Goal: Task Accomplishment & Management: Manage account settings

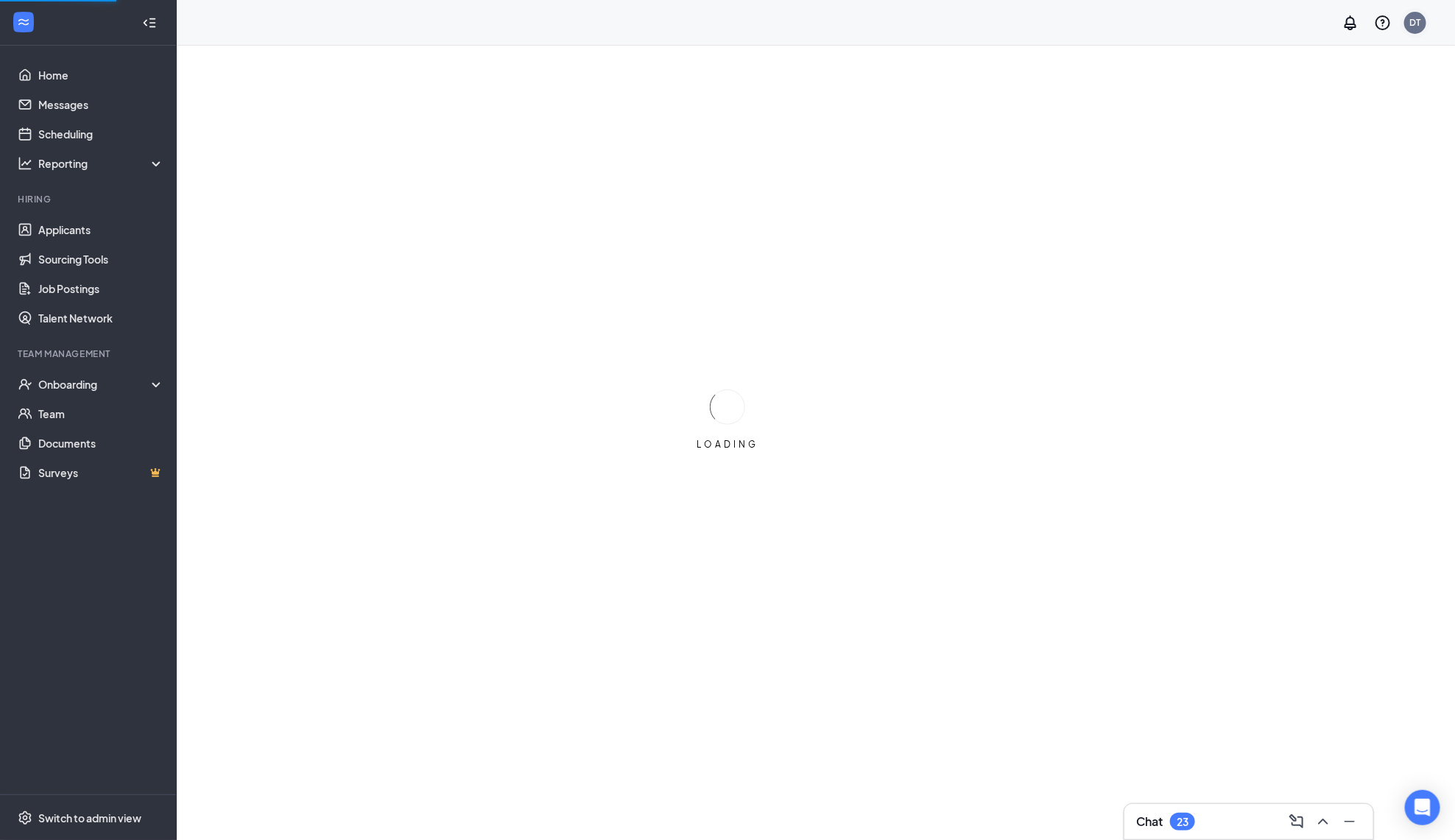
click at [1420, 31] on div "DT" at bounding box center [1415, 23] width 22 height 22
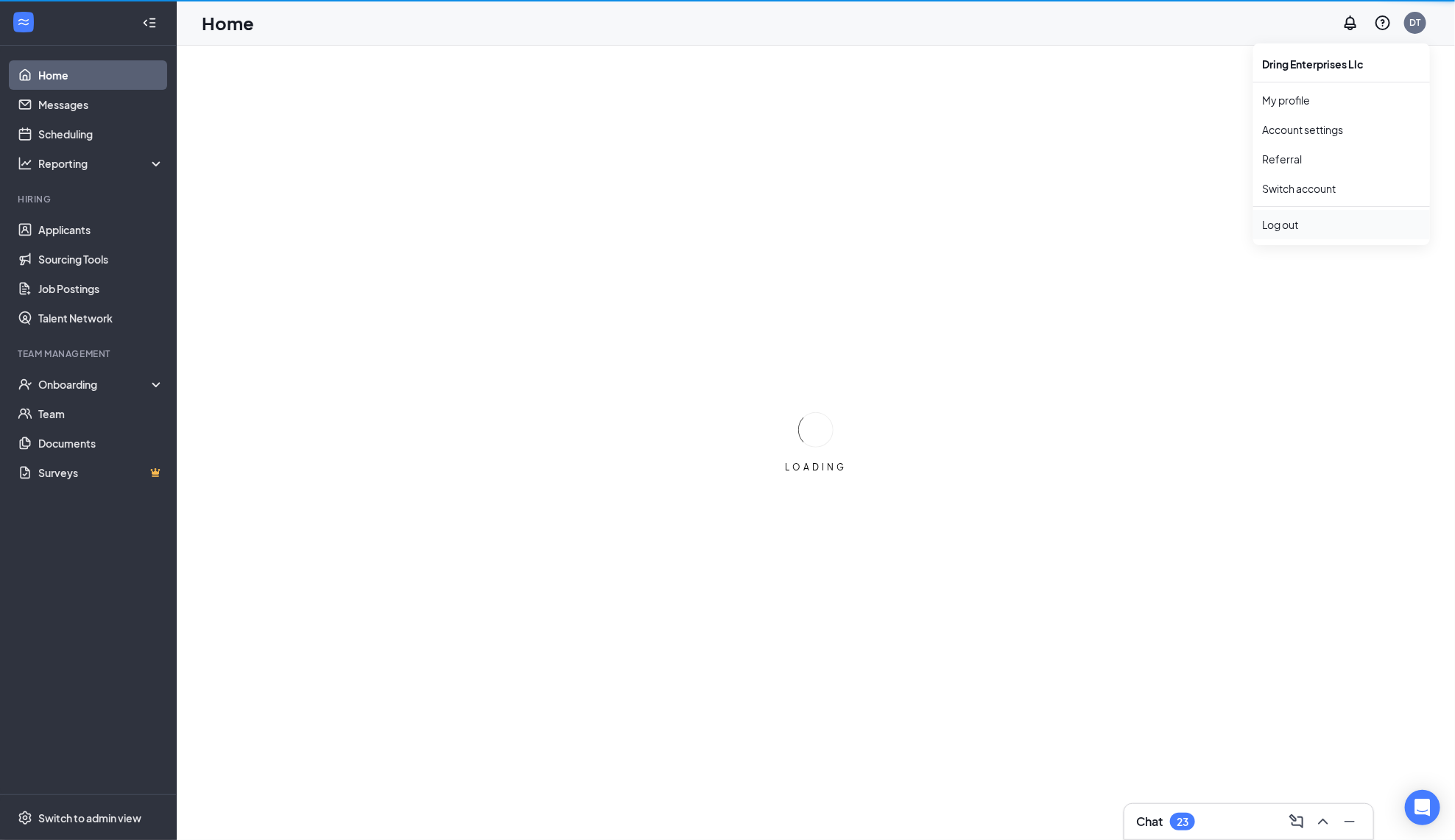
click at [1272, 229] on div "Log out" at bounding box center [1342, 224] width 159 height 14
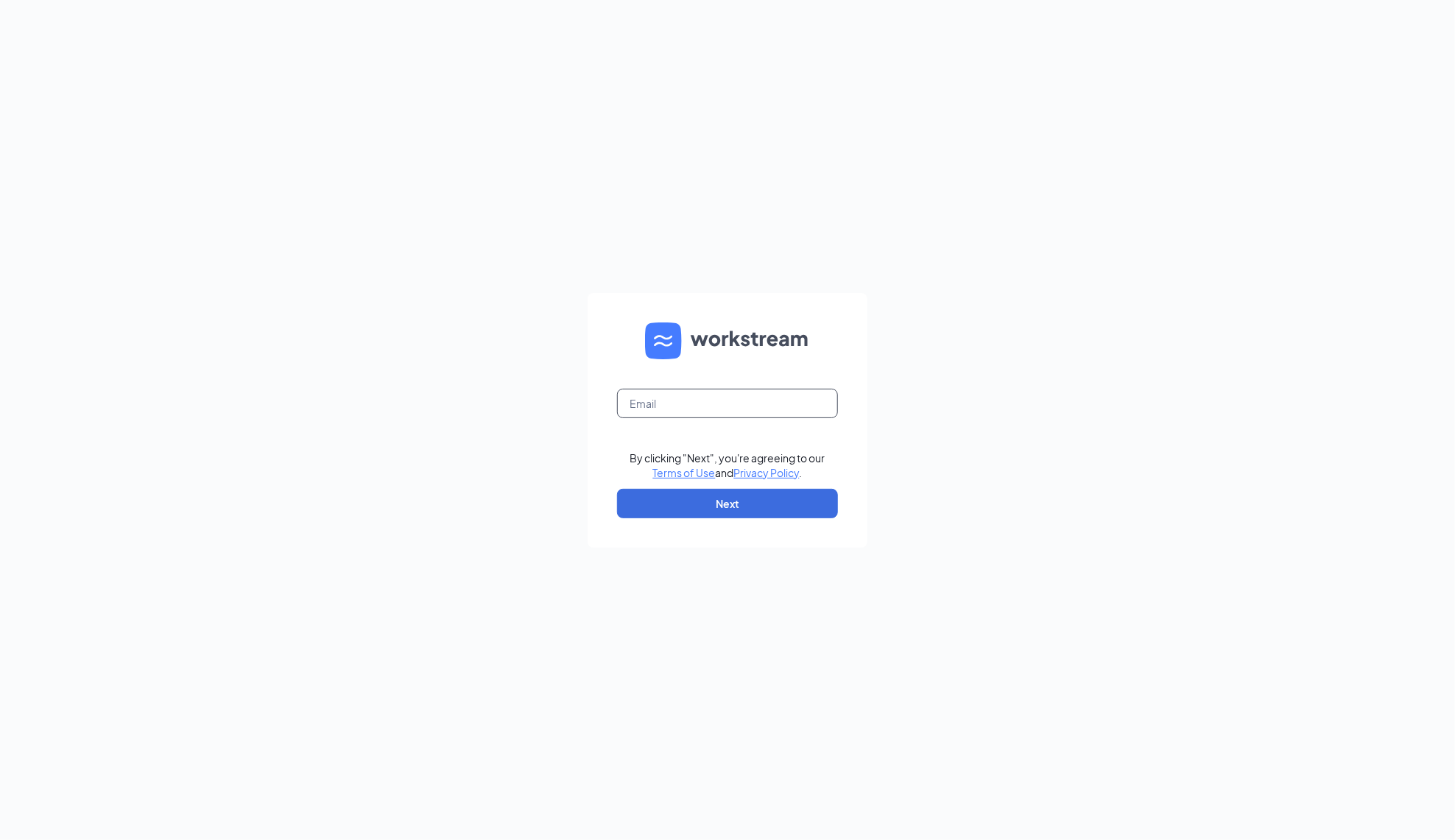
click at [700, 403] on input "text" at bounding box center [728, 403] width 221 height 30
paste input "cfanorthcollinscareers@gmail.com"
type input "cfanorthcollinscareers@gmail.com"
click at [681, 489] on button "Next" at bounding box center [728, 504] width 221 height 30
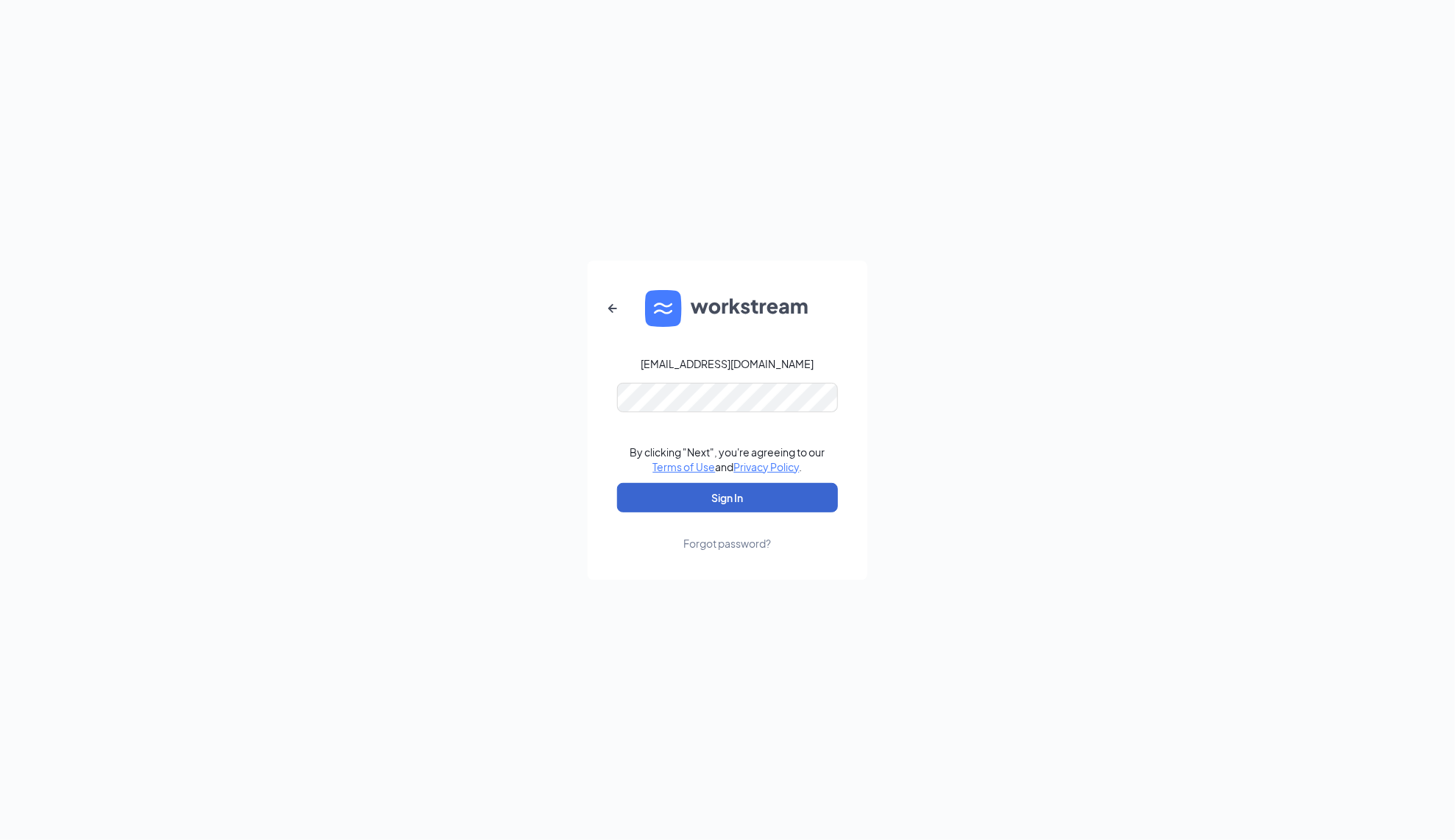
click at [748, 492] on button "Sign In" at bounding box center [728, 497] width 221 height 30
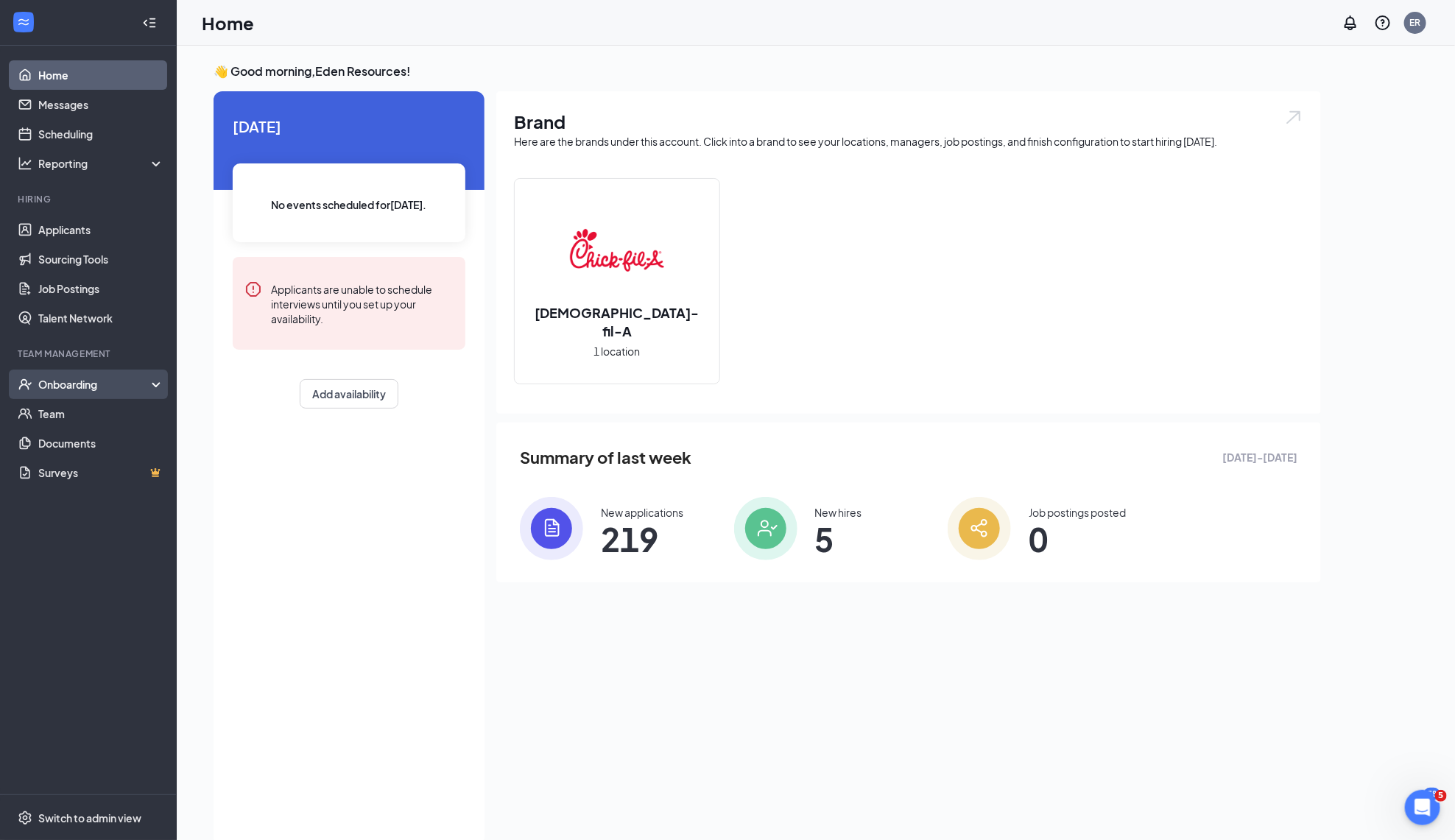
click at [65, 389] on div "Onboarding" at bounding box center [95, 385] width 113 height 14
click at [93, 410] on link "Overview" at bounding box center [101, 414] width 126 height 30
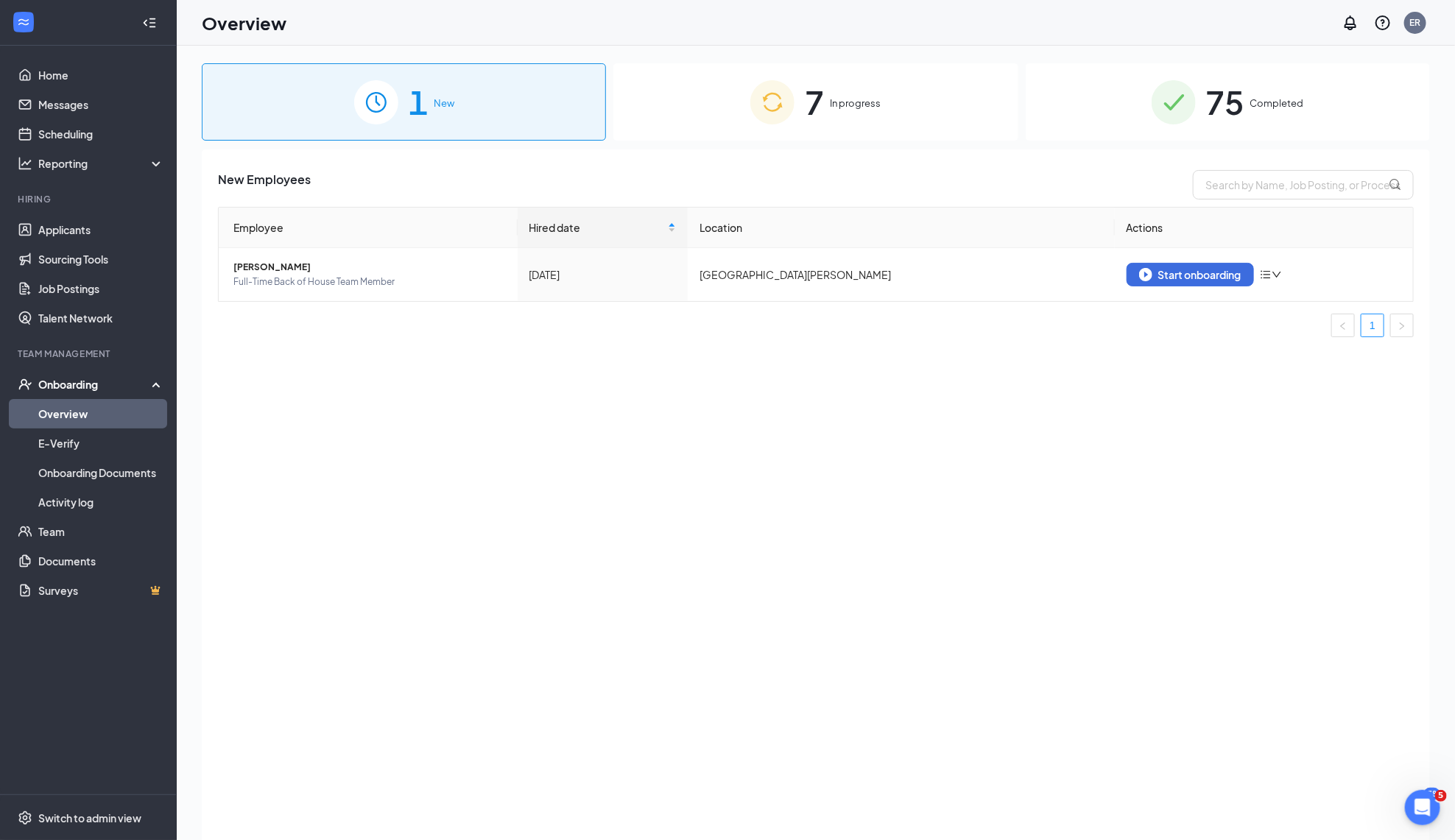
click at [857, 130] on div "7 In progress" at bounding box center [815, 102] width 404 height 77
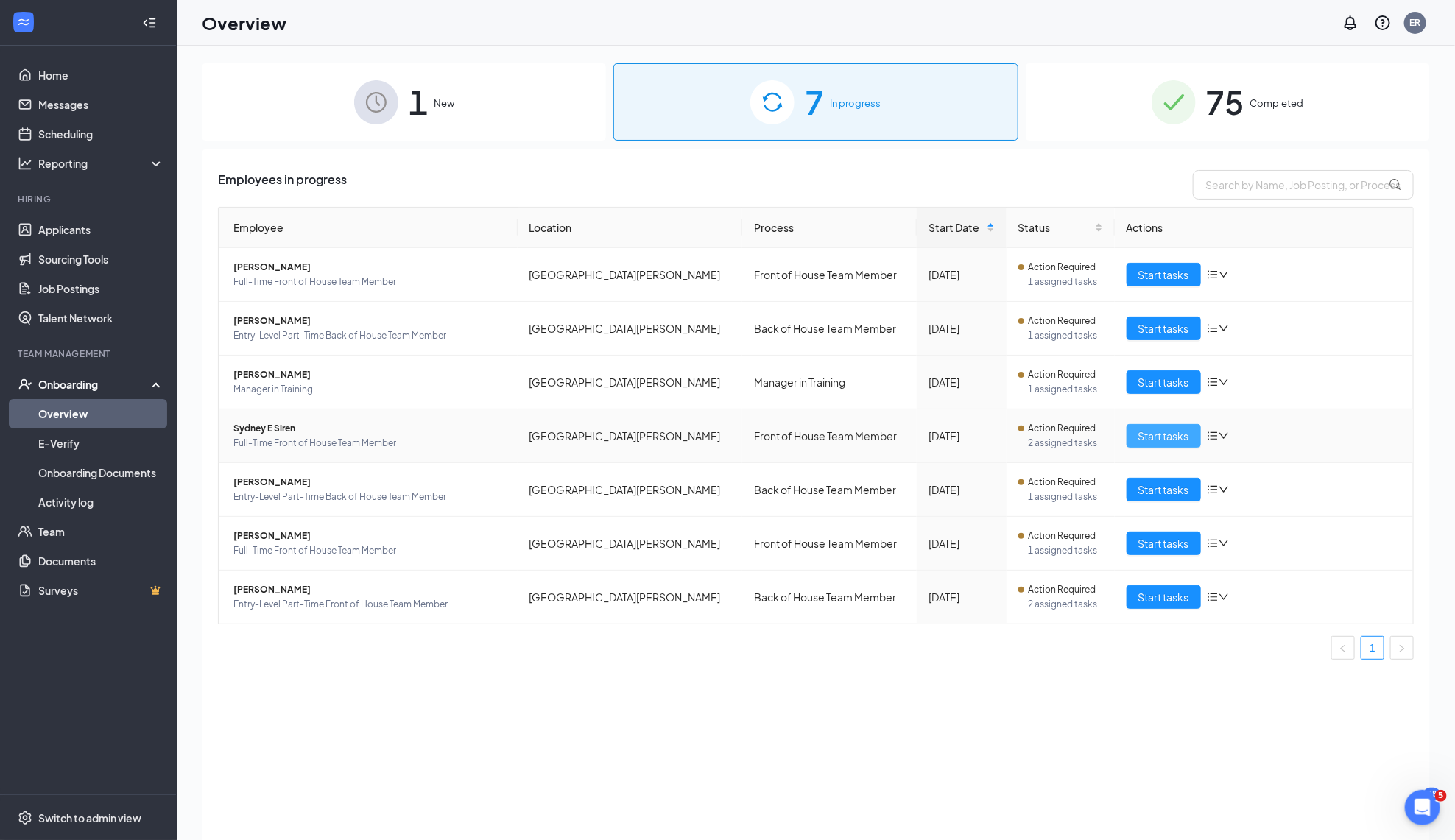
click at [1160, 443] on span "Start tasks" at bounding box center [1164, 436] width 51 height 16
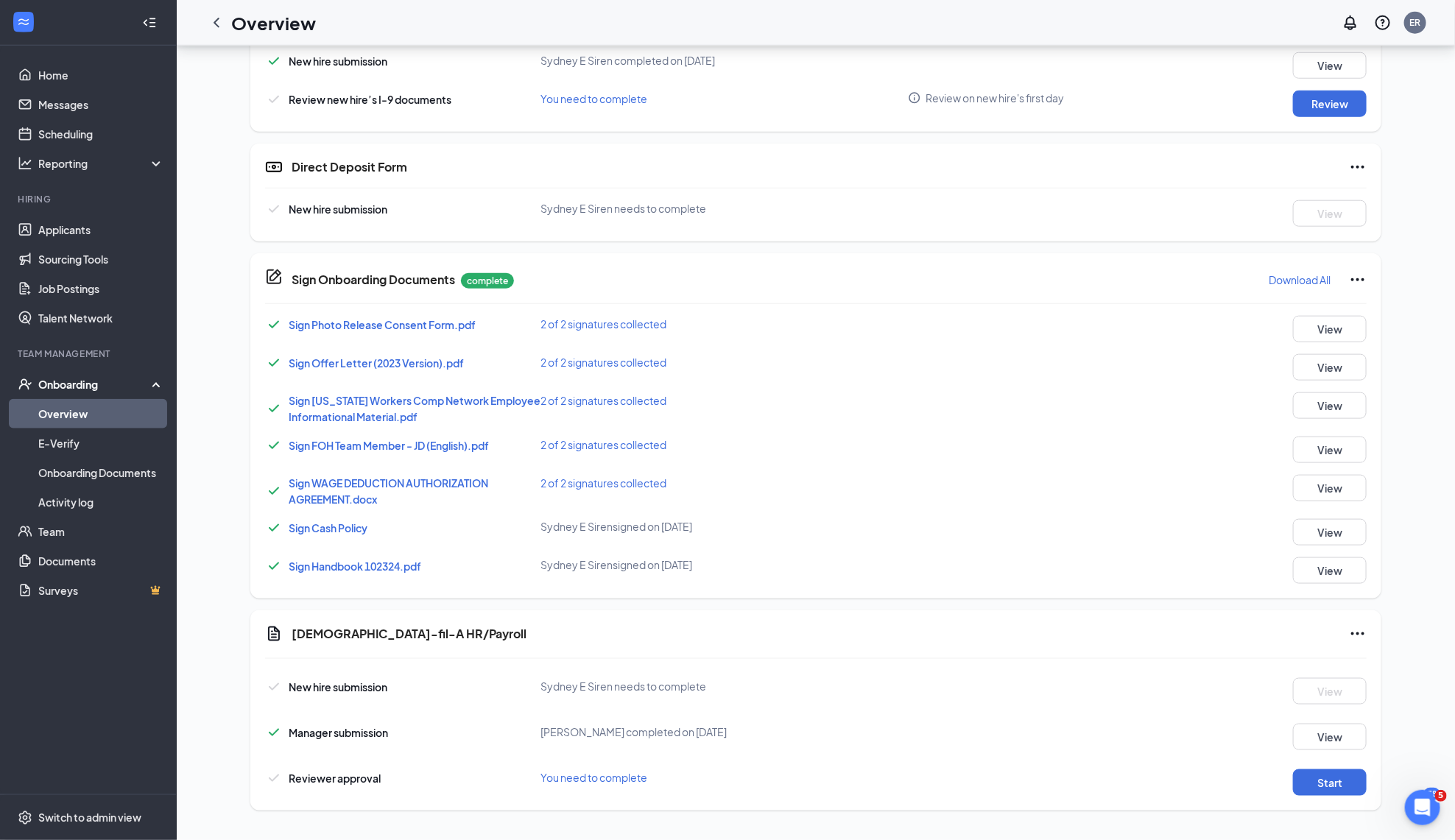
scroll to position [761, 0]
click at [77, 230] on link "Applicants" at bounding box center [101, 229] width 126 height 30
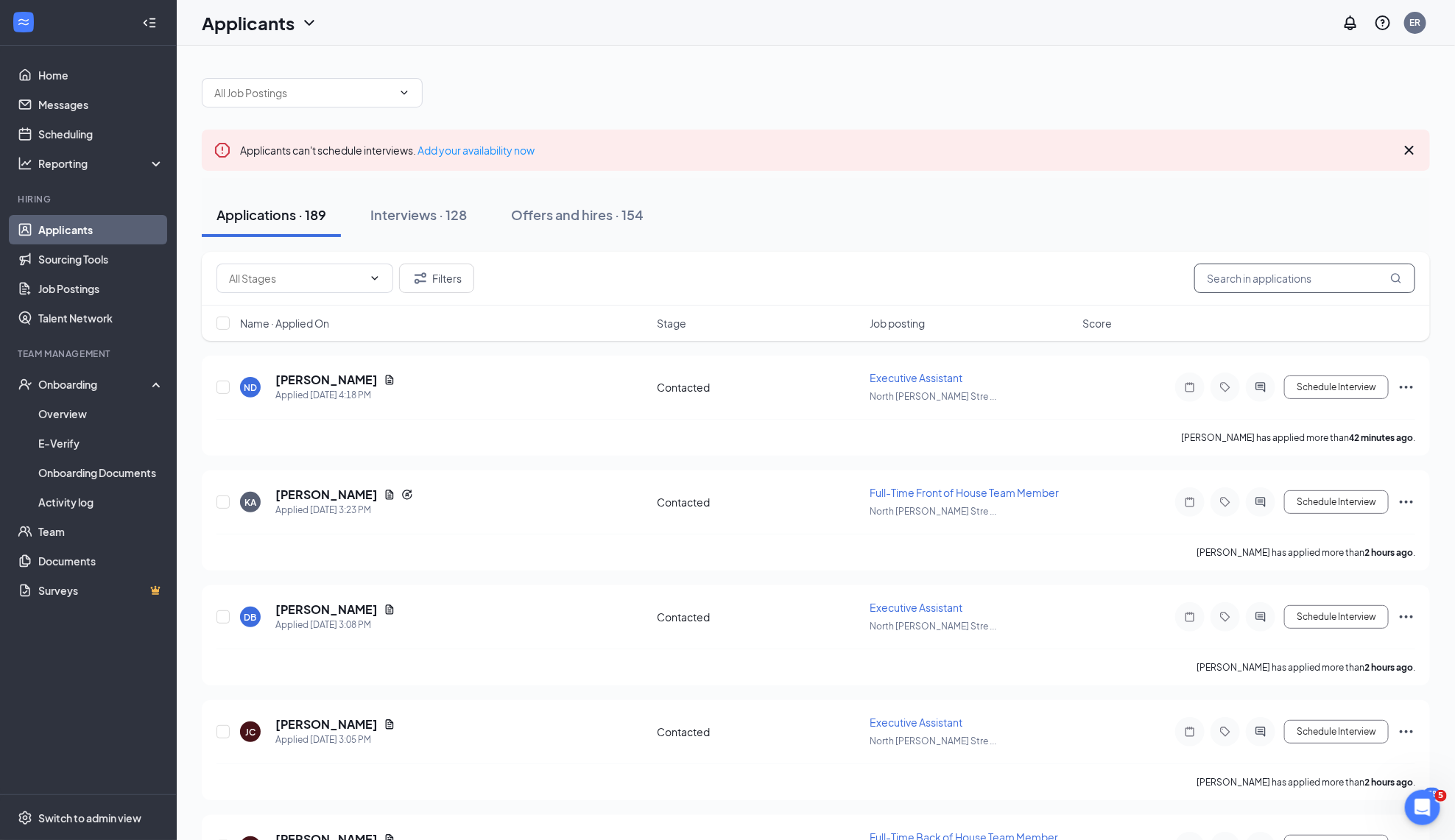
click at [1263, 278] on input "text" at bounding box center [1305, 278] width 221 height 30
type input "[PERSON_NAME]"
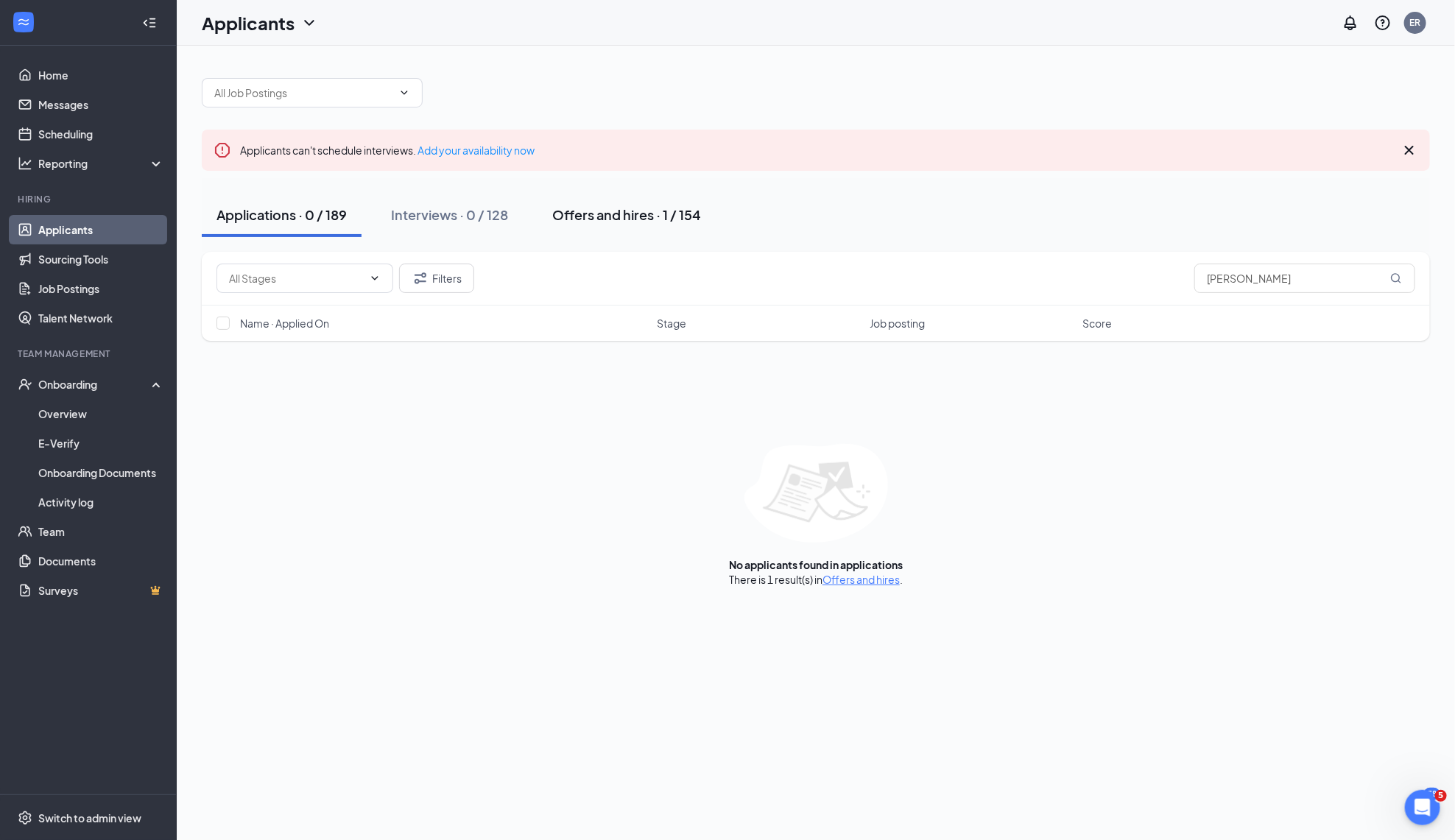
click at [662, 223] on div "Offers and hires · 1 / 154" at bounding box center [626, 214] width 149 height 19
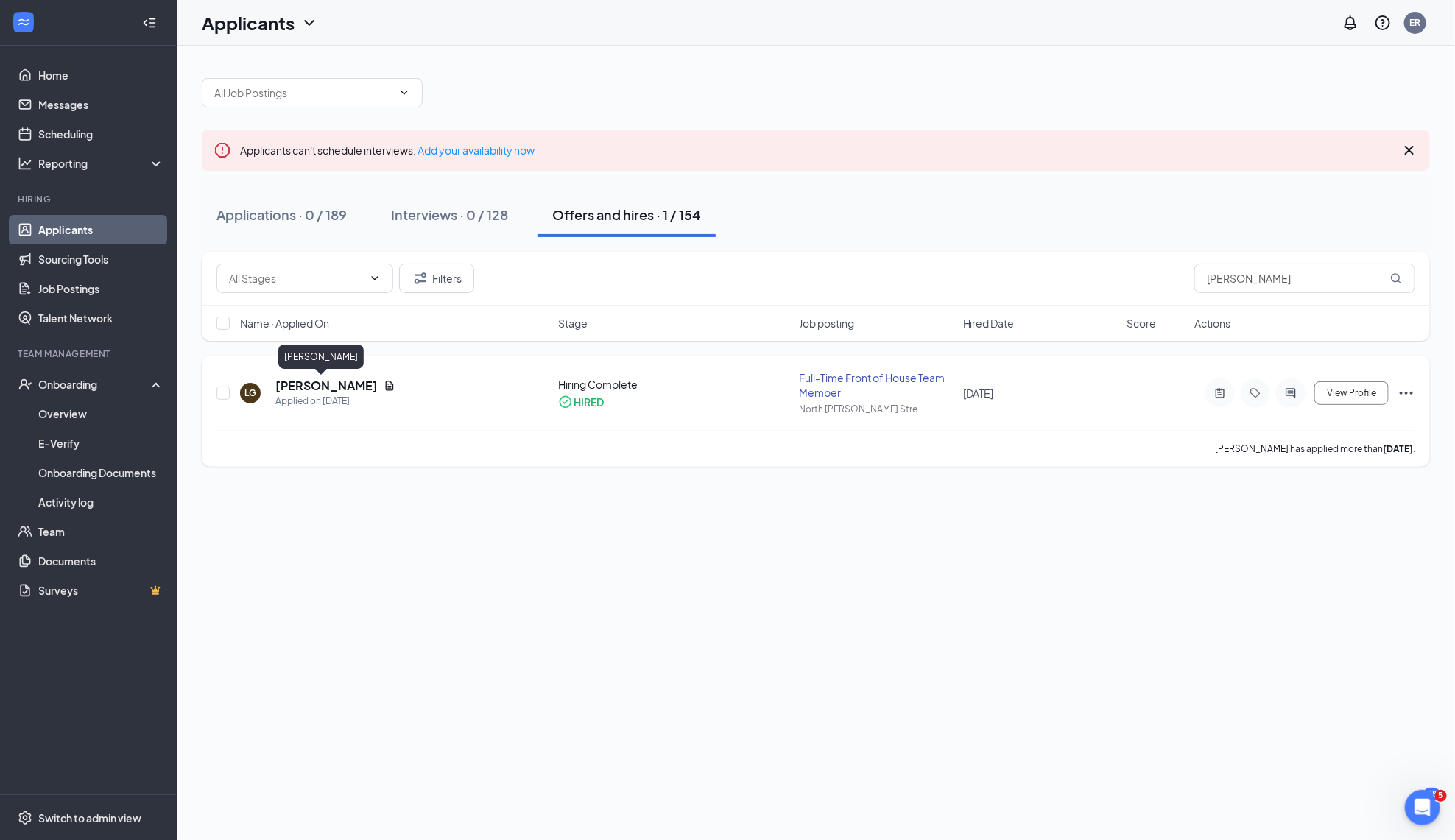
click at [340, 382] on h5 "[PERSON_NAME]" at bounding box center [326, 385] width 102 height 16
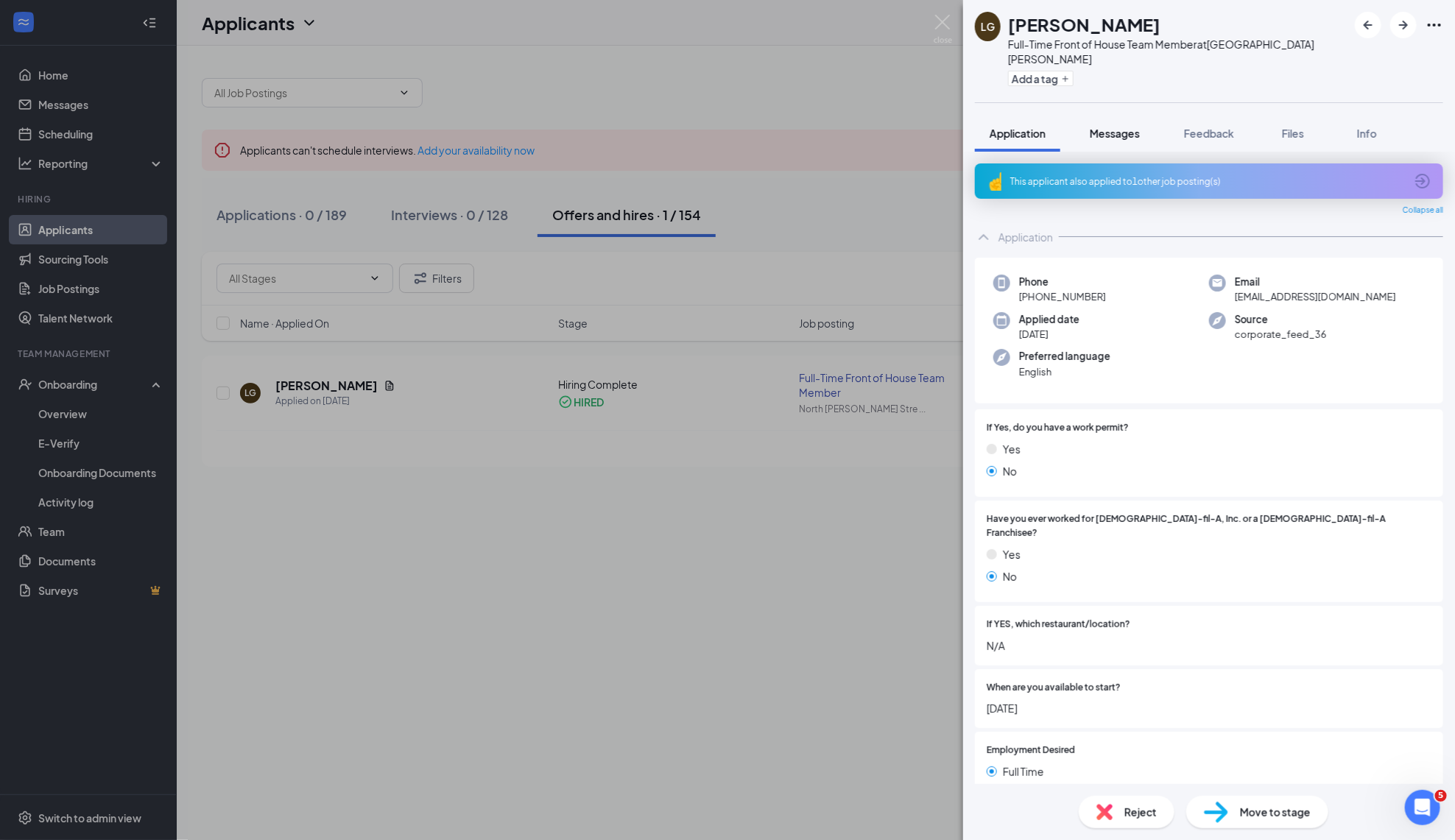
click at [1140, 126] on span "Messages" at bounding box center [1115, 133] width 50 height 13
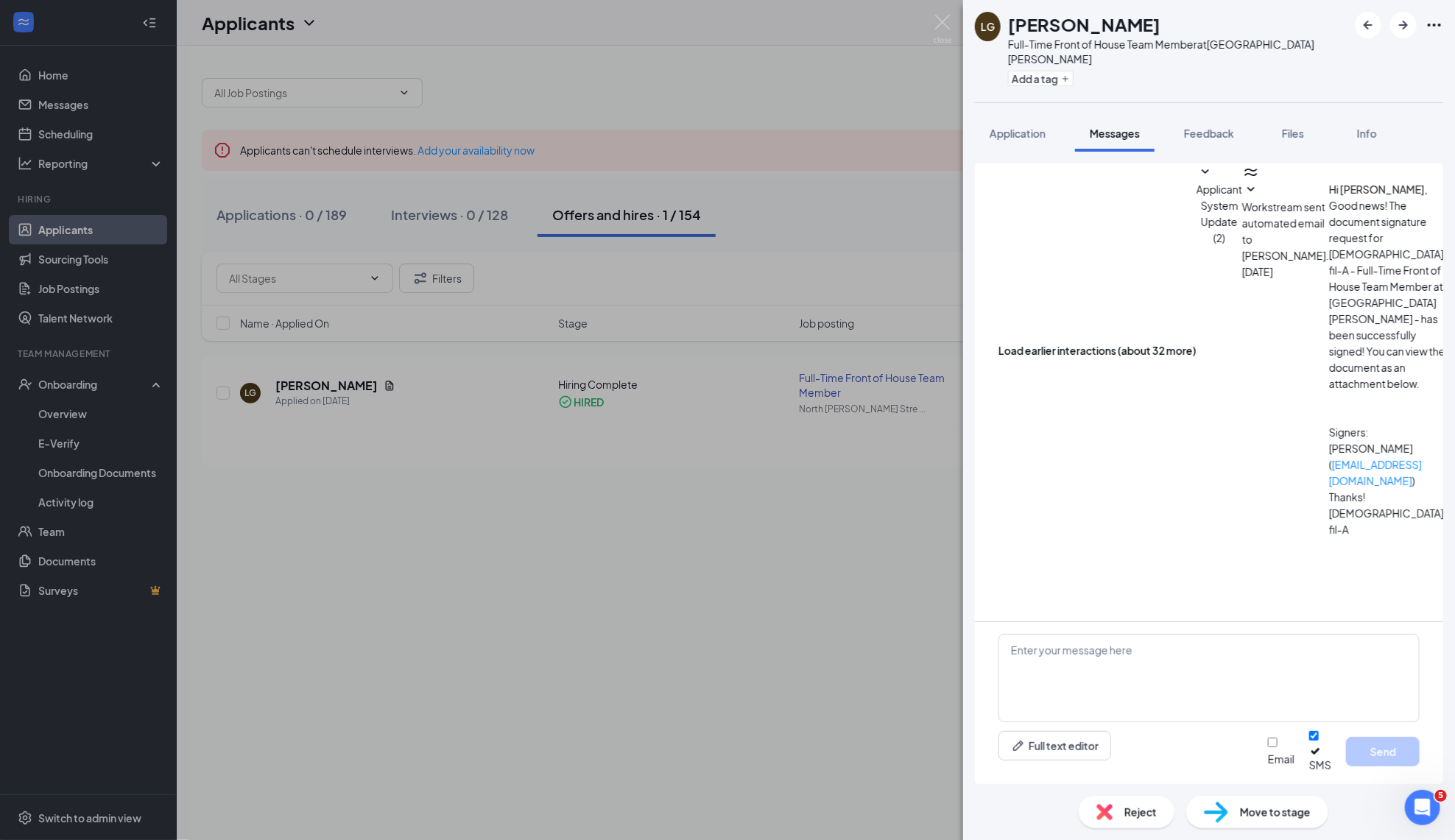
scroll to position [200, 0]
click at [945, 22] on img at bounding box center [942, 29] width 19 height 29
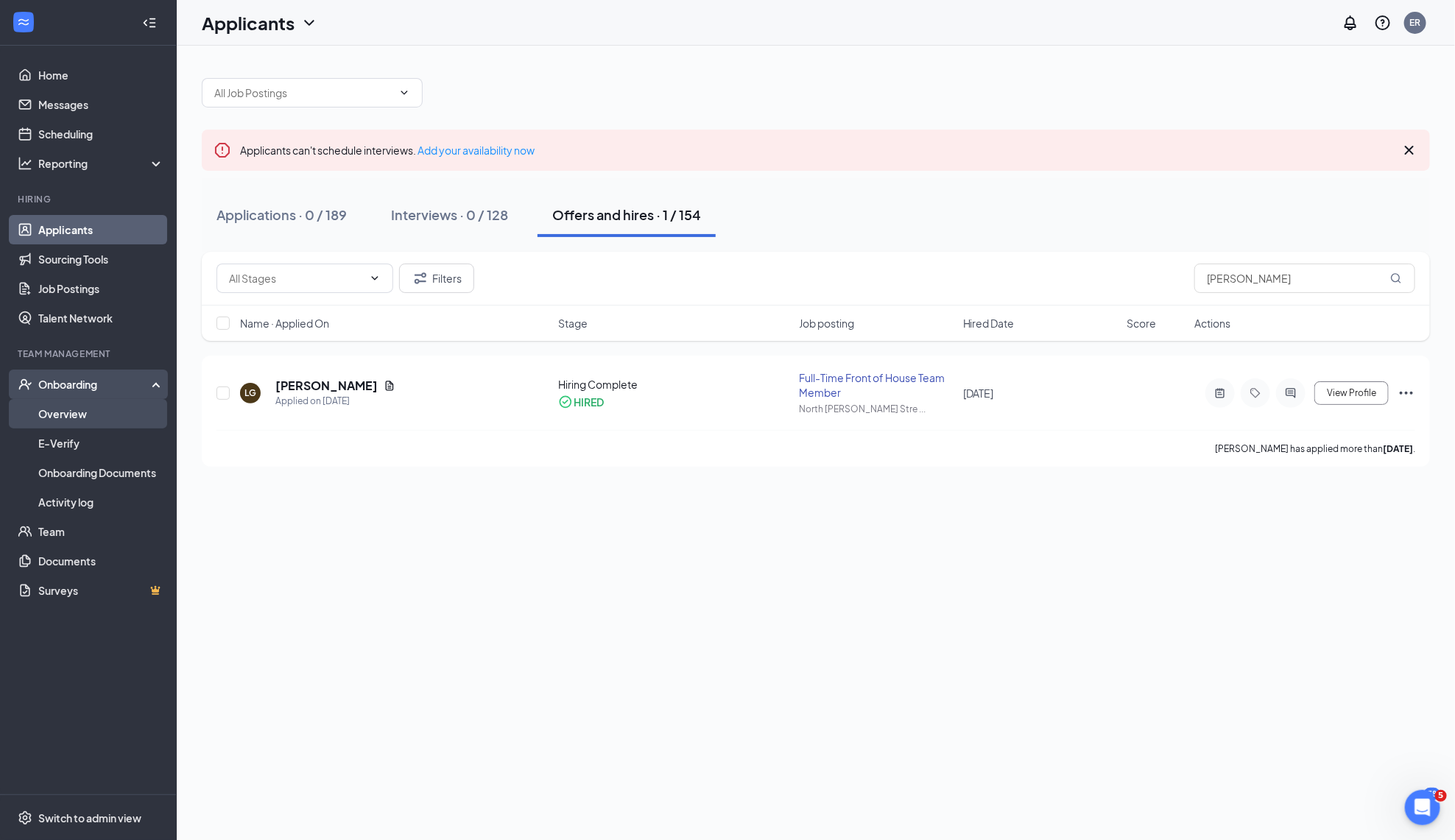
click at [91, 416] on link "Overview" at bounding box center [101, 414] width 126 height 30
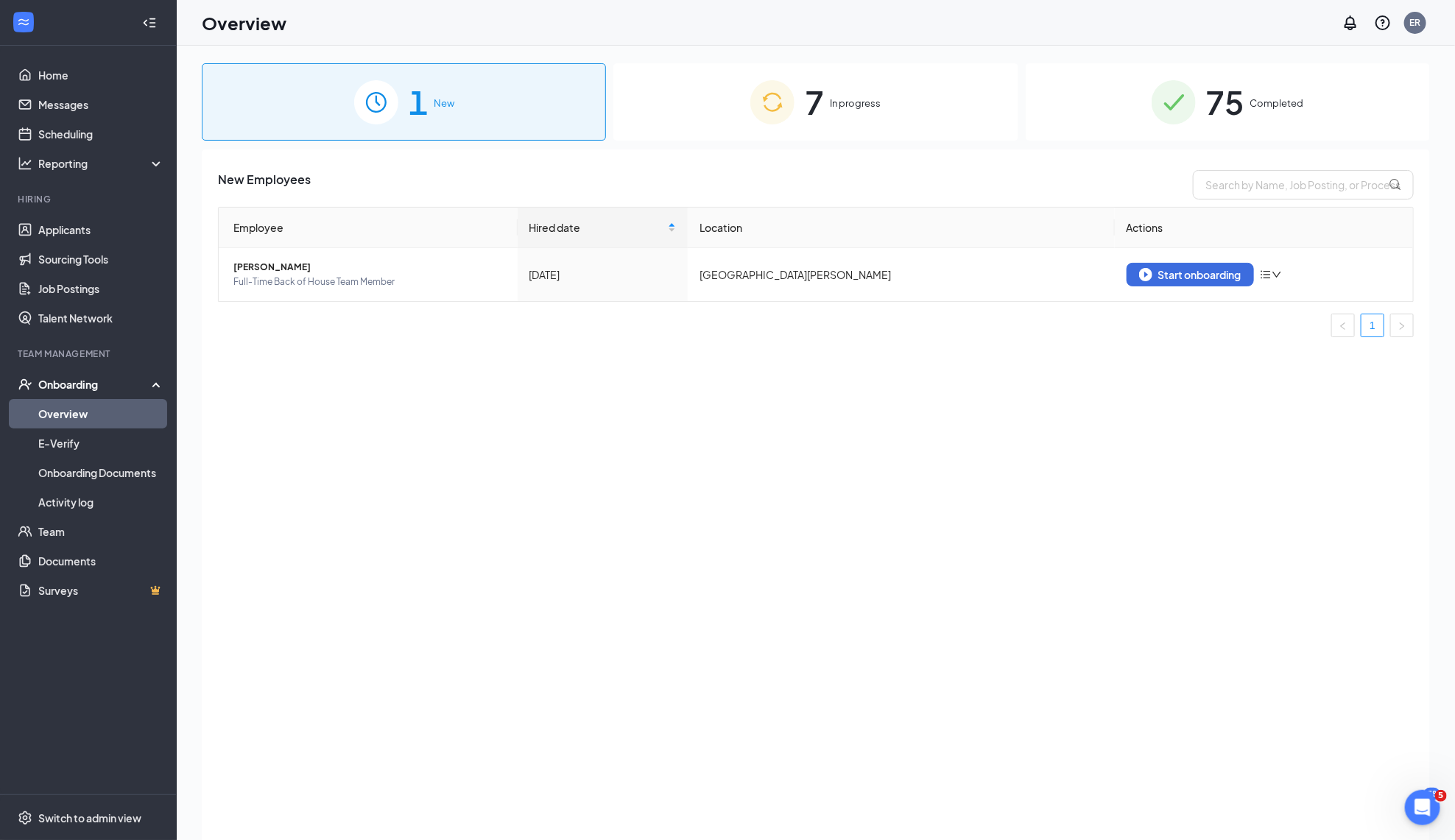
click at [846, 74] on div "7 In progress" at bounding box center [815, 102] width 404 height 77
